Goal: Check status: Check status

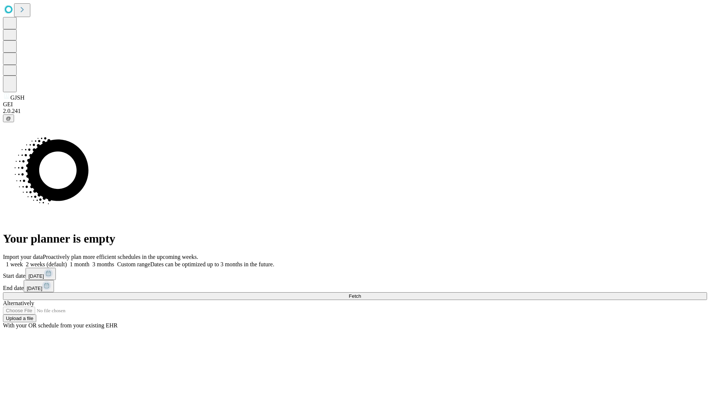
click at [361, 293] on span "Fetch" at bounding box center [355, 296] width 12 height 6
